Goal: Transaction & Acquisition: Purchase product/service

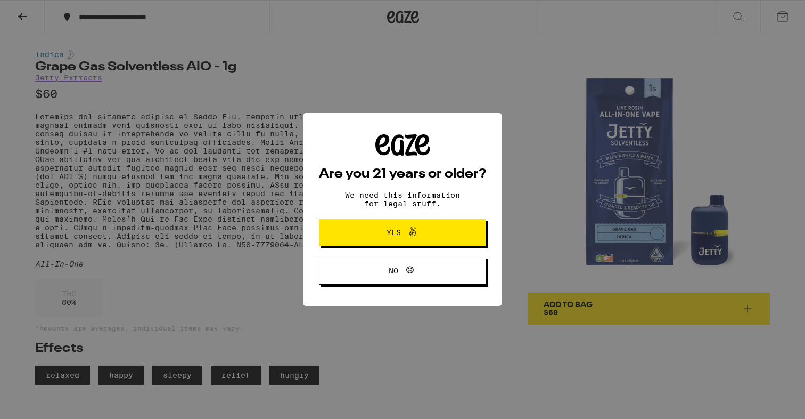
click at [390, 236] on span "Yes" at bounding box center [394, 231] width 14 height 7
